Goal: Task Accomplishment & Management: Complete application form

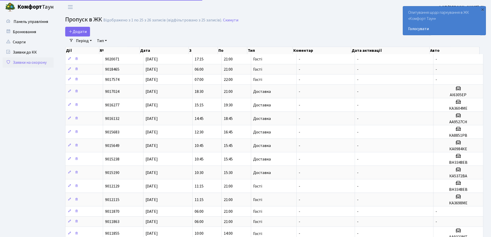
select select "25"
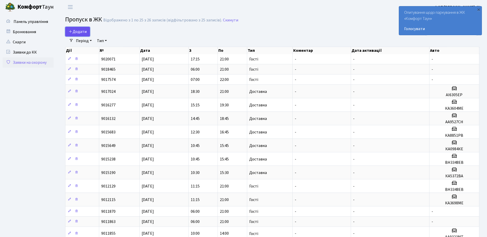
click at [76, 32] on span "Додати" at bounding box center [78, 32] width 18 height 6
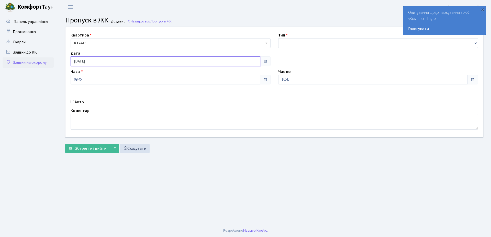
click at [109, 60] on input "[DATE]" at bounding box center [165, 61] width 189 height 10
click at [76, 126] on td "29" at bounding box center [76, 126] width 8 height 8
type input "[DATE]"
drag, startPoint x: 318, startPoint y: 43, endPoint x: 317, endPoint y: 45, distance: 2.6
click at [318, 43] on select "- Доставка Таксі Гості Сервіс" at bounding box center [378, 43] width 200 height 10
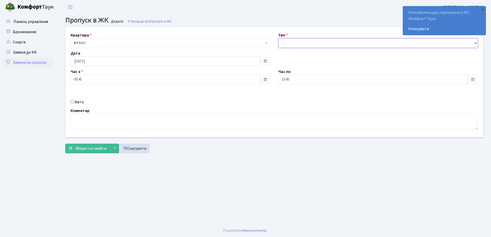
select select "3"
click at [278, 38] on select "- Доставка Таксі Гості Сервіс" at bounding box center [378, 43] width 200 height 10
click at [306, 78] on input "10:45" at bounding box center [372, 80] width 189 height 10
click at [292, 98] on icon at bounding box center [292, 97] width 14 height 14
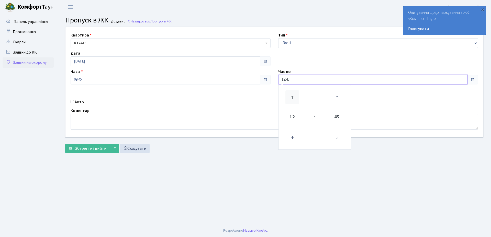
click at [292, 98] on icon at bounding box center [292, 97] width 14 height 14
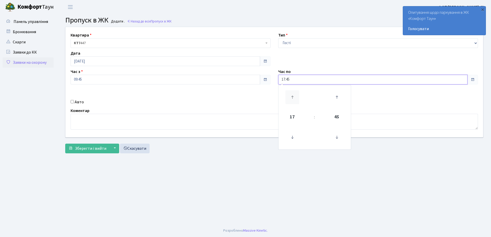
click at [292, 98] on icon at bounding box center [292, 97] width 14 height 14
click at [336, 139] on icon at bounding box center [337, 138] width 14 height 14
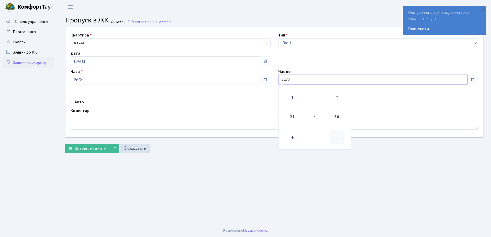
click at [336, 139] on icon at bounding box center [337, 138] width 14 height 14
click at [335, 139] on icon at bounding box center [337, 138] width 14 height 14
type input "21:00"
click at [219, 175] on main "Admin Пропуск в ЖК Додати Пропуск в ЖК Додати . Назад до всіх Пропуск в ЖК Квар…" at bounding box center [274, 119] width 433 height 211
click at [94, 80] on input "09:45" at bounding box center [165, 80] width 189 height 10
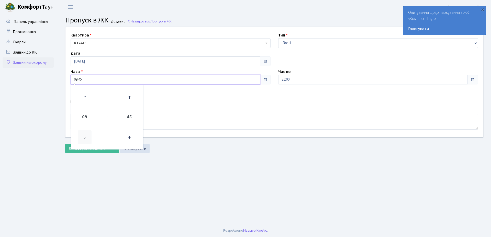
click at [84, 136] on icon at bounding box center [85, 138] width 14 height 14
click at [132, 138] on icon at bounding box center [129, 138] width 14 height 14
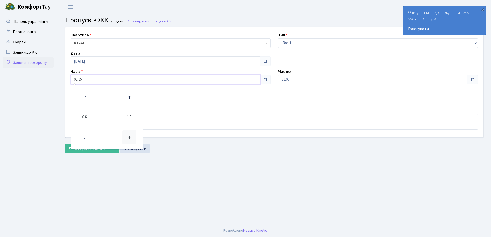
click at [132, 138] on icon at bounding box center [129, 138] width 14 height 14
type input "06:00"
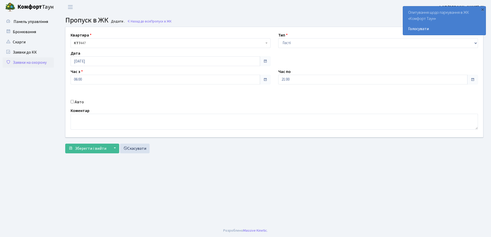
click at [203, 157] on main "Admin Пропуск в ЖК Додати Пропуск в ЖК Додати . Назад до всіх Пропуск в ЖК Квар…" at bounding box center [274, 119] width 433 height 211
click at [87, 147] on span "Зберегти і вийти" at bounding box center [90, 149] width 31 height 6
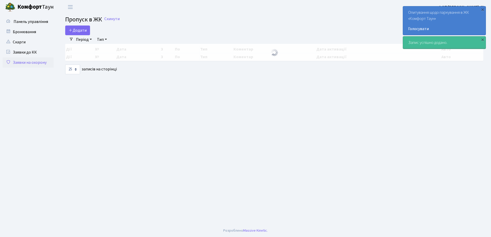
select select "25"
